Goal: Information Seeking & Learning: Learn about a topic

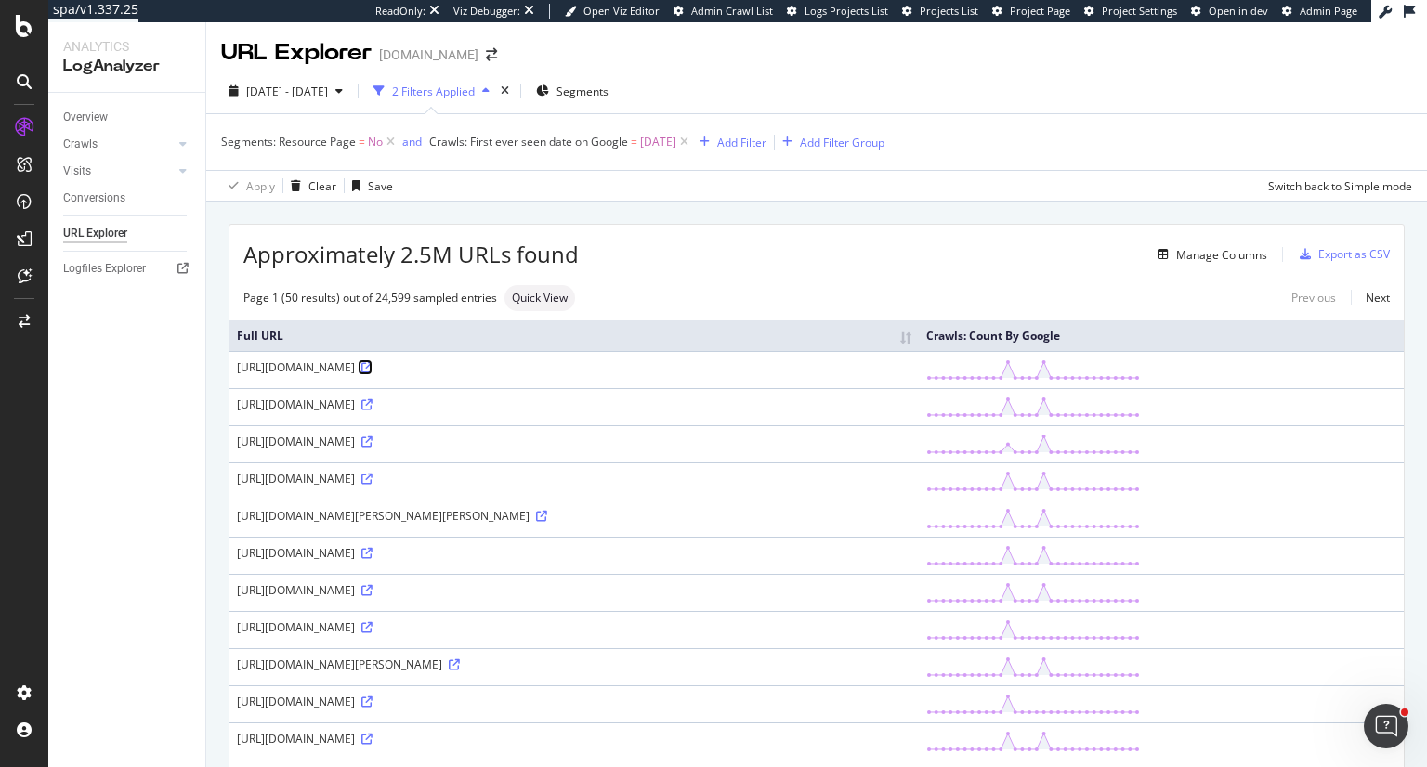
click at [368, 374] on icon at bounding box center [366, 367] width 11 height 11
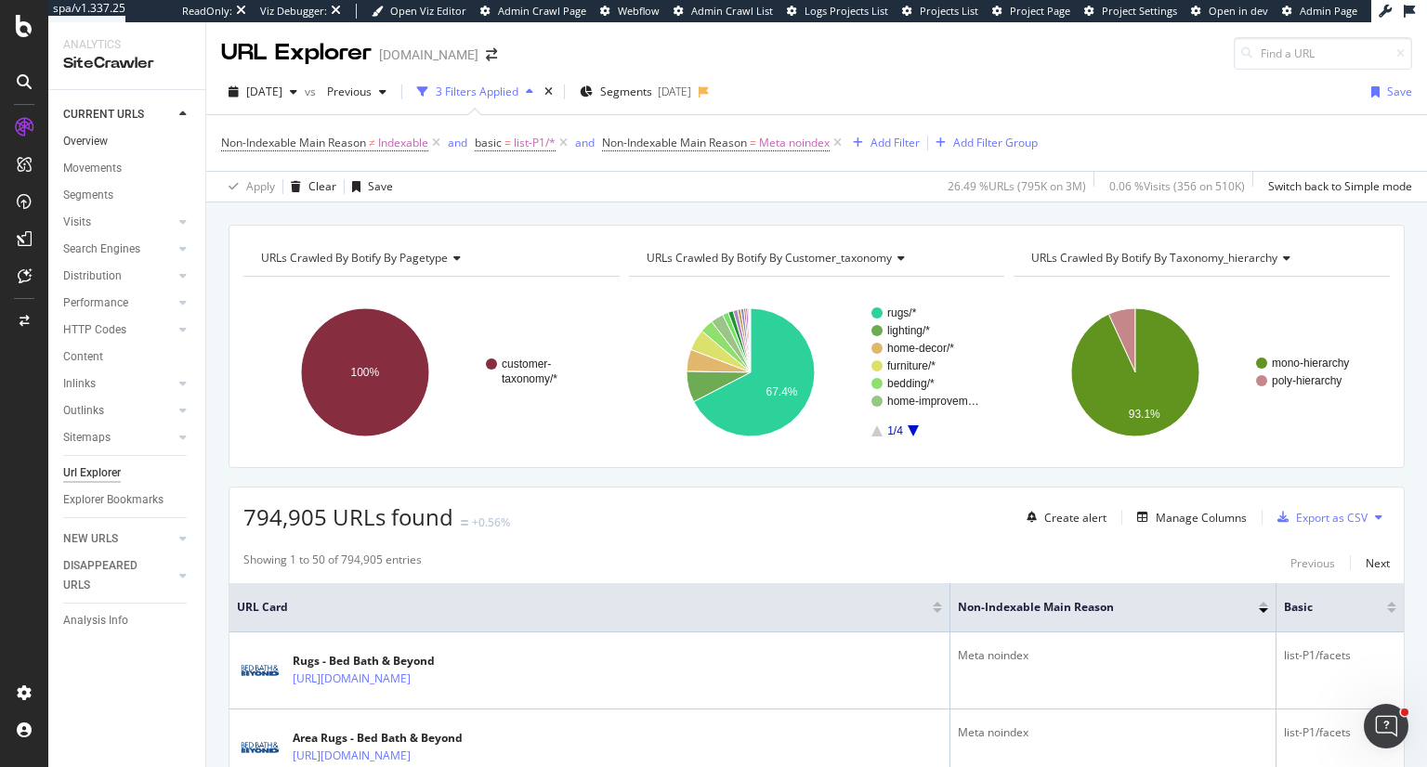
scroll to position [279, 0]
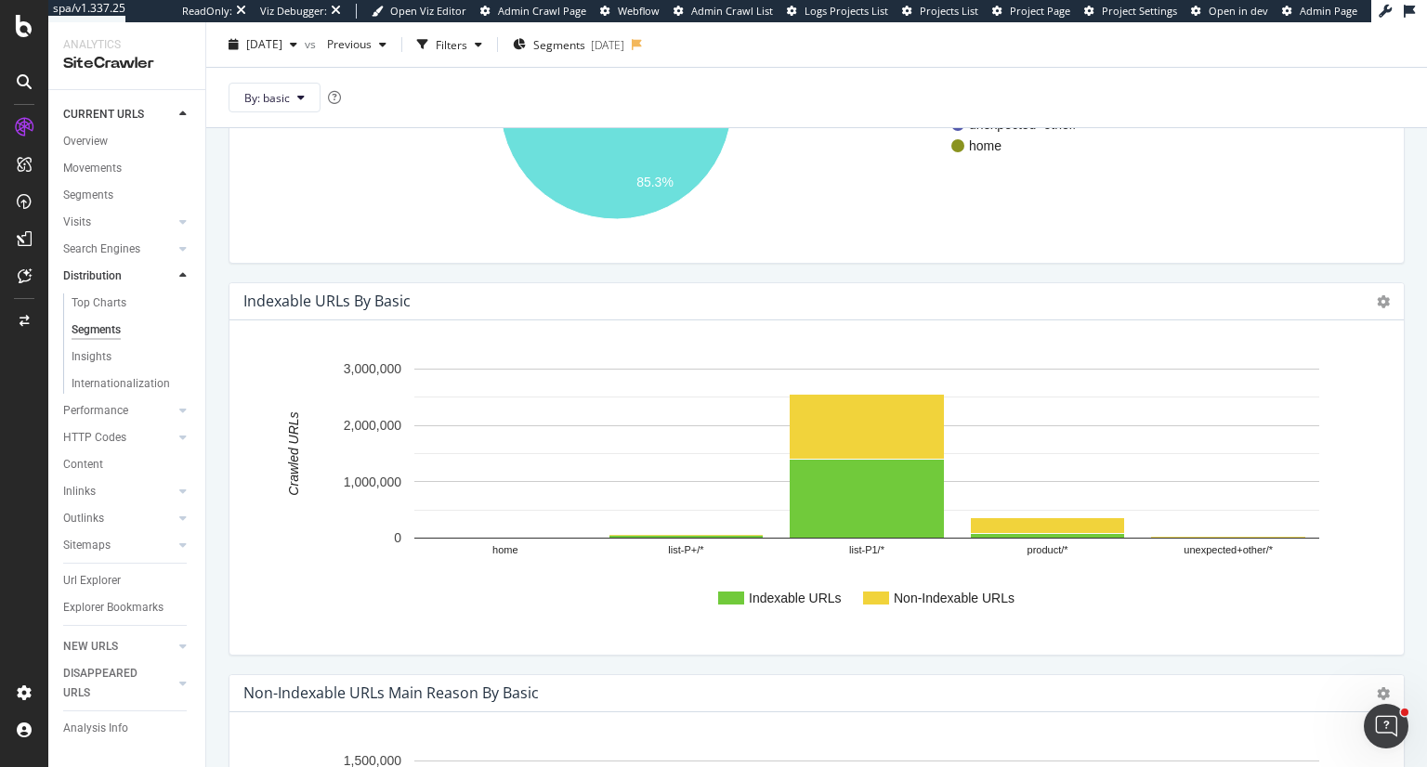
scroll to position [372, 0]
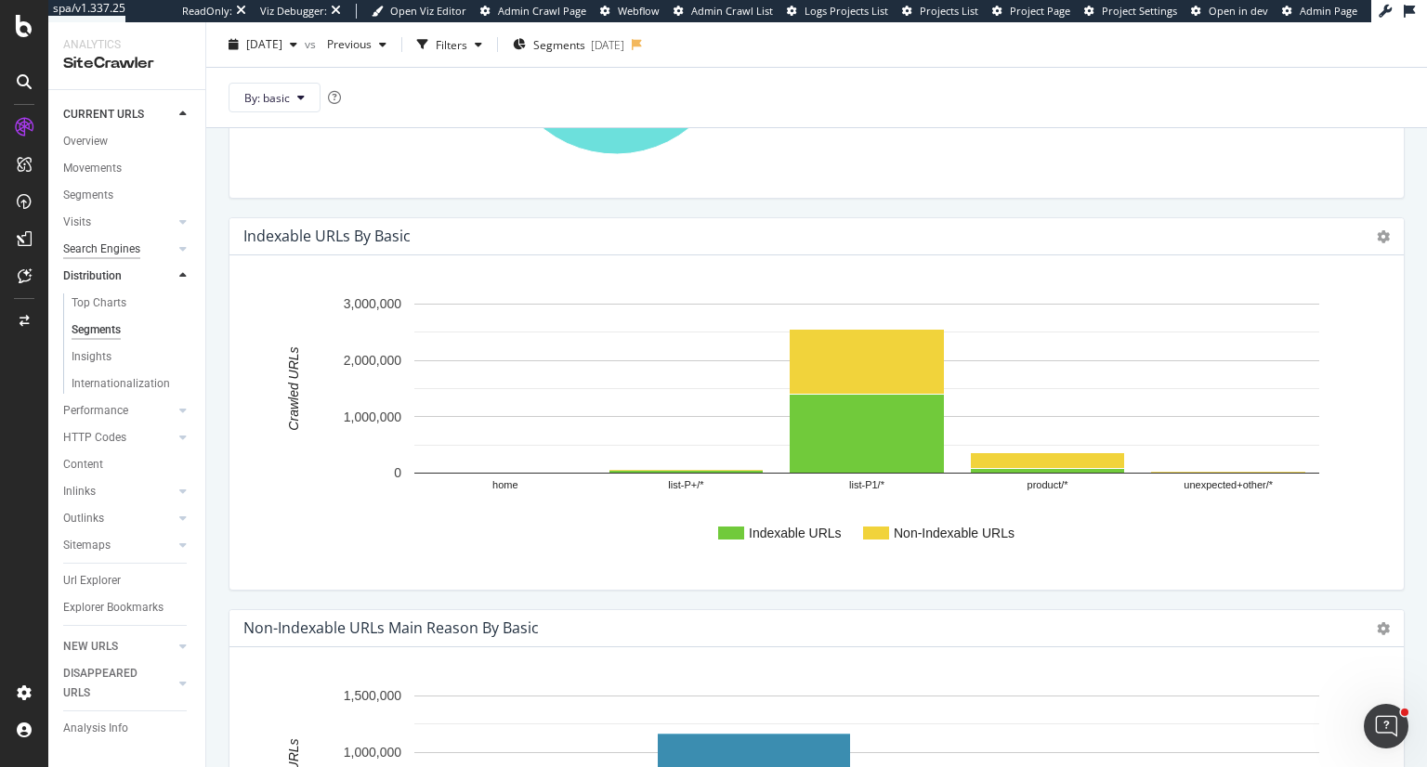
click at [115, 253] on div "Search Engines" at bounding box center [101, 250] width 77 height 20
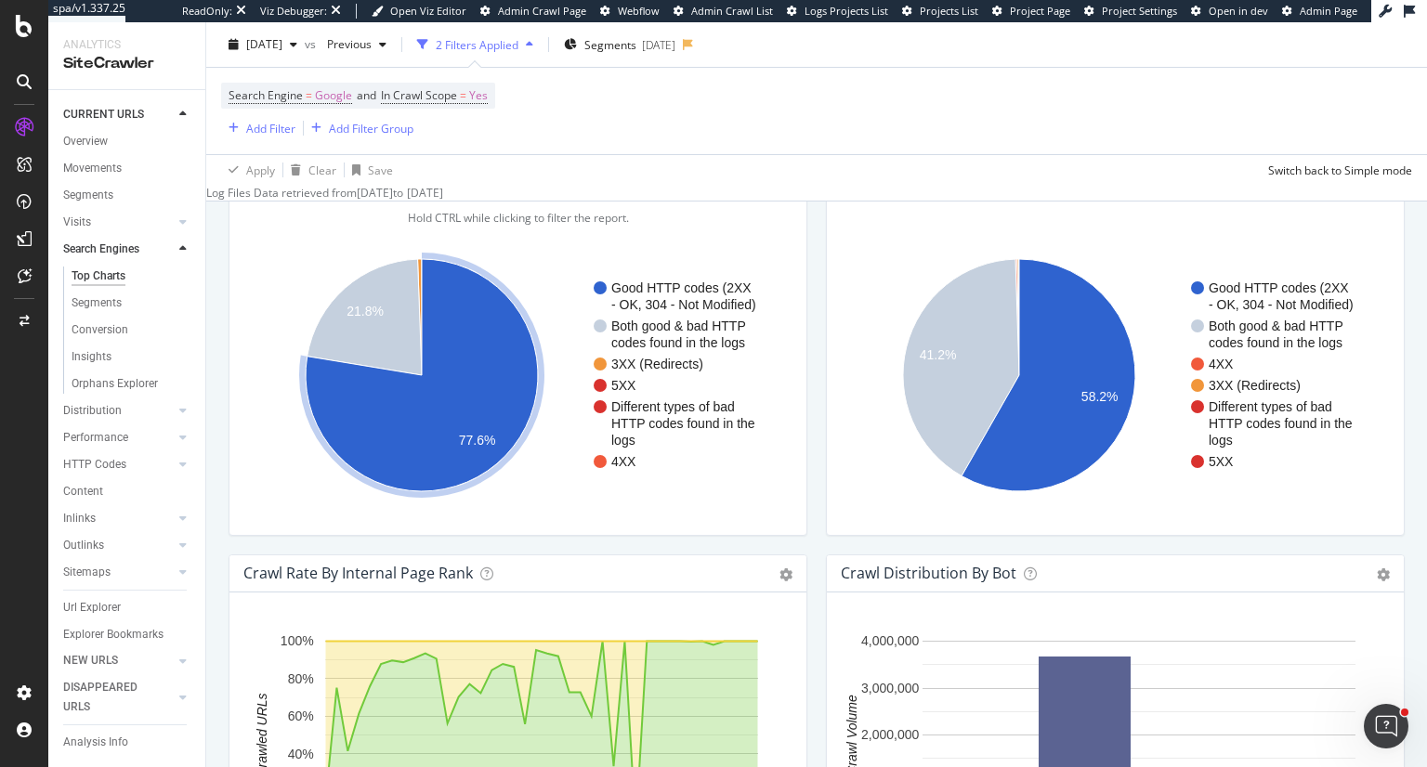
scroll to position [1672, 0]
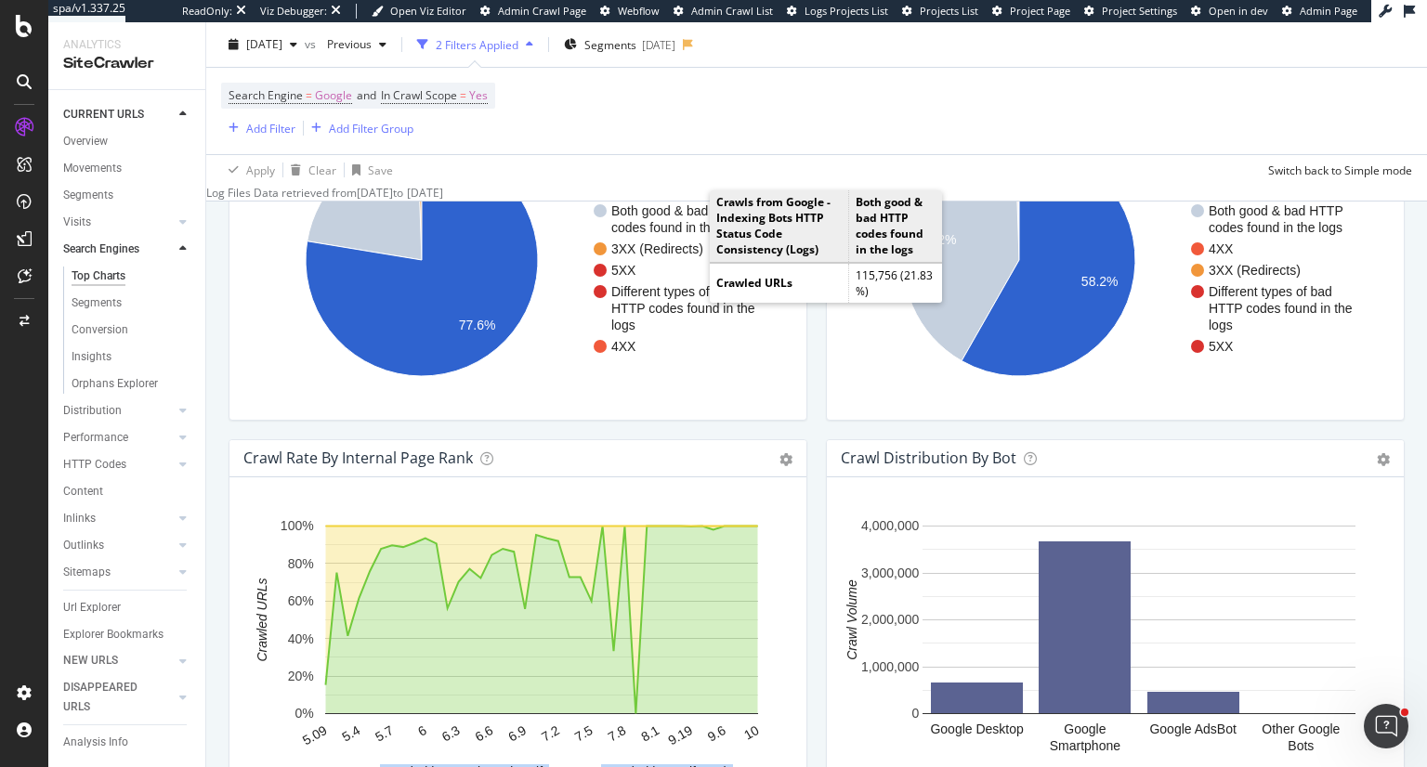
drag, startPoint x: 762, startPoint y: 609, endPoint x: 780, endPoint y: 634, distance: 31.2
click at [771, 623] on rect "A chart." at bounding box center [514, 652] width 541 height 290
